Goal: Task Accomplishment & Management: Manage account settings

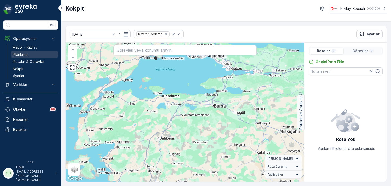
click at [28, 53] on p "Planlama" at bounding box center [20, 54] width 15 height 5
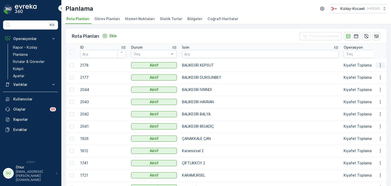
click at [378, 66] on icon "button" at bounding box center [379, 65] width 5 height 5
click at [378, 72] on span "Rota Planını Düzenle" at bounding box center [370, 72] width 35 height 5
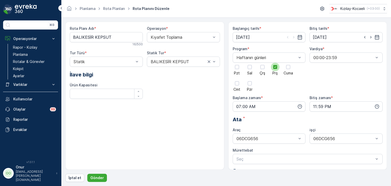
click at [274, 69] on div at bounding box center [275, 67] width 9 height 9
click at [275, 63] on input "Prş" at bounding box center [275, 63] width 0 height 0
click at [237, 68] on div at bounding box center [237, 67] width 4 height 4
click at [237, 63] on input "Pzt" at bounding box center [237, 63] width 0 height 0
click at [94, 176] on p "Gönder" at bounding box center [96, 177] width 13 height 5
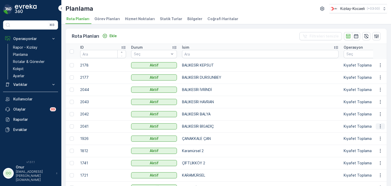
click at [378, 126] on icon "button" at bounding box center [379, 126] width 5 height 5
click at [375, 132] on span "Rota Planını Düzenle" at bounding box center [370, 133] width 35 height 5
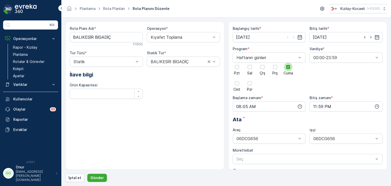
click at [287, 66] on icon at bounding box center [288, 67] width 4 height 4
click at [288, 63] on input "Cuma" at bounding box center [288, 63] width 0 height 0
click at [236, 68] on div at bounding box center [237, 67] width 4 height 4
click at [237, 63] on input "Pzt" at bounding box center [237, 63] width 0 height 0
click at [300, 106] on icon "button" at bounding box center [299, 106] width 5 height 5
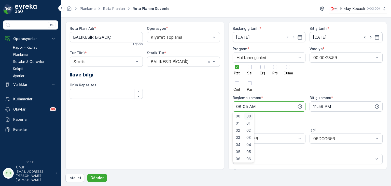
click at [249, 116] on span "00" at bounding box center [248, 115] width 5 height 5
type input "08:00"
click at [100, 178] on p "Gönder" at bounding box center [96, 177] width 13 height 5
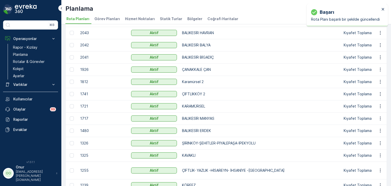
scroll to position [76, 0]
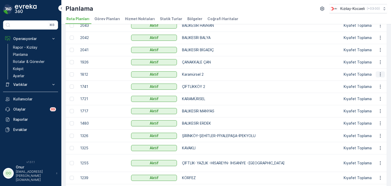
click at [378, 75] on icon "button" at bounding box center [379, 74] width 5 height 5
click at [373, 79] on span "Rota Planını Düzenle" at bounding box center [370, 81] width 35 height 5
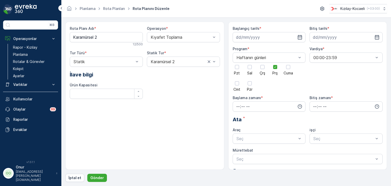
type input "[DATE]"
type input "08:20"
type input "23:59"
click at [276, 69] on div at bounding box center [275, 67] width 9 height 9
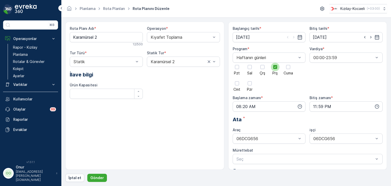
click at [275, 63] on input "Prş" at bounding box center [275, 63] width 0 height 0
click at [236, 68] on div at bounding box center [237, 67] width 4 height 4
click at [237, 63] on input "Pzt" at bounding box center [237, 63] width 0 height 0
click at [299, 104] on icon "button" at bounding box center [299, 106] width 5 height 5
click at [252, 115] on div "00" at bounding box center [248, 115] width 9 height 7
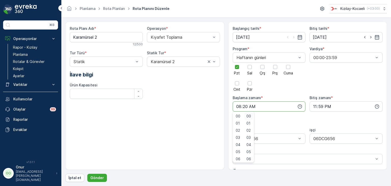
type input "08:00"
click at [98, 179] on p "Gönder" at bounding box center [96, 177] width 13 height 5
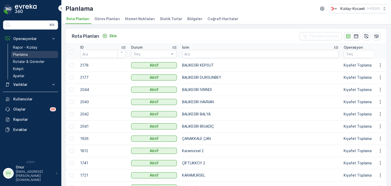
click at [20, 57] on link "Planlama" at bounding box center [34, 54] width 47 height 7
click at [19, 68] on p "Kokpit" at bounding box center [18, 68] width 11 height 5
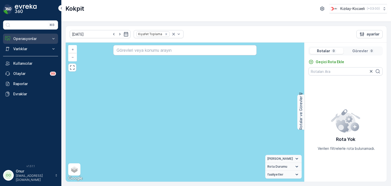
click at [22, 38] on p "Operasyonlar" at bounding box center [30, 38] width 35 height 5
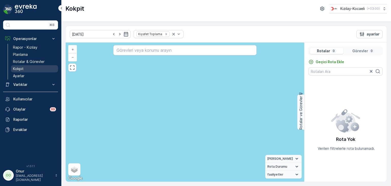
click at [30, 68] on link "Kokpit" at bounding box center [34, 68] width 47 height 7
